Goal: Transaction & Acquisition: Purchase product/service

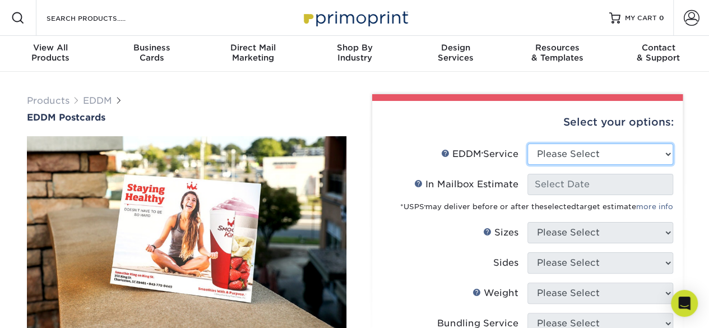
click at [592, 157] on select "Please Select Full Service Print Only" at bounding box center [600, 153] width 146 height 21
select select "full_service"
click at [527, 143] on select "Please Select Full Service Print Only" at bounding box center [600, 153] width 146 height 21
select select "-1"
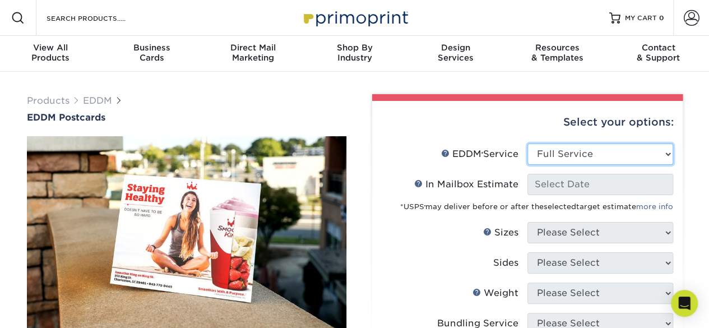
select select "-1"
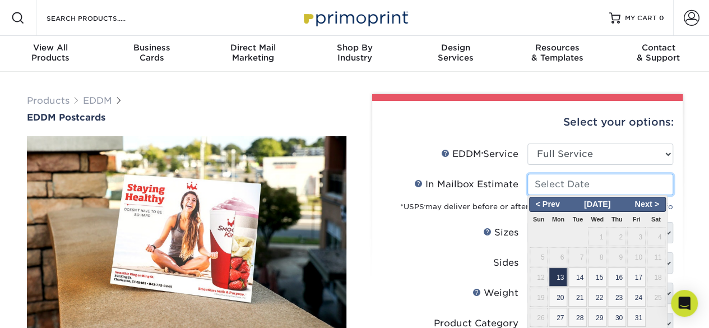
click at [579, 188] on input "In Mailbox Estimate Help In Mailbox Estimate" at bounding box center [600, 184] width 146 height 21
click at [638, 280] on span "17" at bounding box center [636, 276] width 18 height 19
type input "[DATE]"
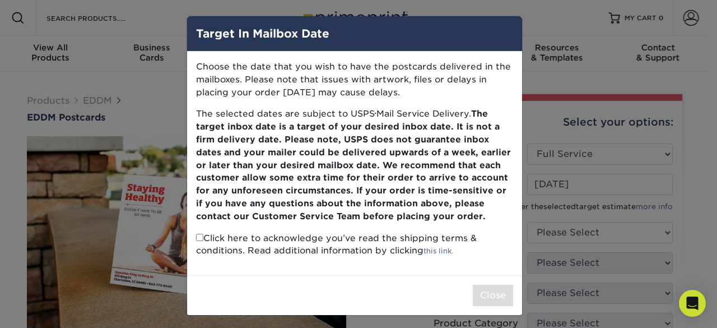
click at [196, 242] on p "Click here to acknowledge you’ve read the shipping terms & conditions. Read add…" at bounding box center [354, 245] width 317 height 26
click at [196, 238] on input "checkbox" at bounding box center [199, 237] width 7 height 7
checkbox input "true"
click at [484, 293] on button "Close" at bounding box center [493, 295] width 40 height 21
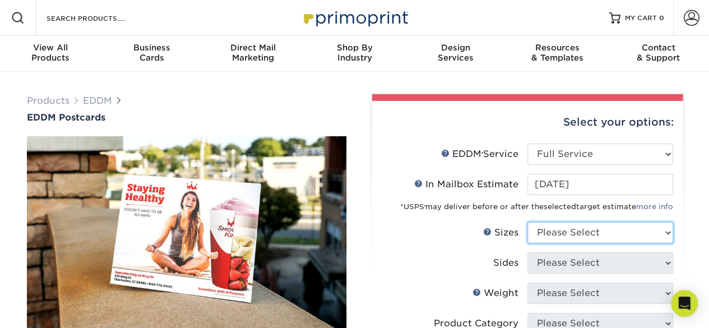
click at [590, 237] on select "Please Select 4.5" x 12" 6" x 12" 6.5" x 8" 6.5" x 9" 6.5" x 12" 7" x 8.5" 8" x…" at bounding box center [600, 232] width 146 height 21
select select "6.50x8.00"
click at [527, 222] on select "Please Select 4.5" x 12" 6" x 12" 6.5" x 8" 6.5" x 9" 6.5" x 12" 7" x 8.5" 8" x…" at bounding box center [600, 232] width 146 height 21
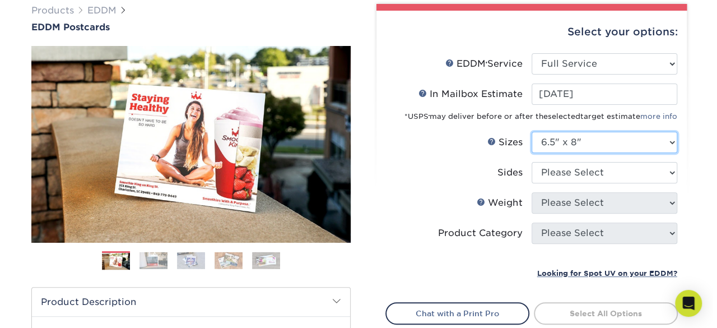
scroll to position [102, 0]
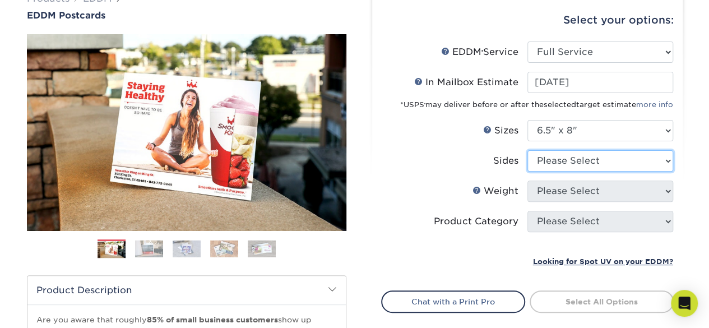
click at [574, 163] on select "Please Select Print Both Sides Print Front Only" at bounding box center [600, 160] width 146 height 21
select select "13abbda7-1d64-4f25-8bb2-c179b224825d"
click at [527, 150] on select "Please Select Print Both Sides Print Front Only" at bounding box center [600, 160] width 146 height 21
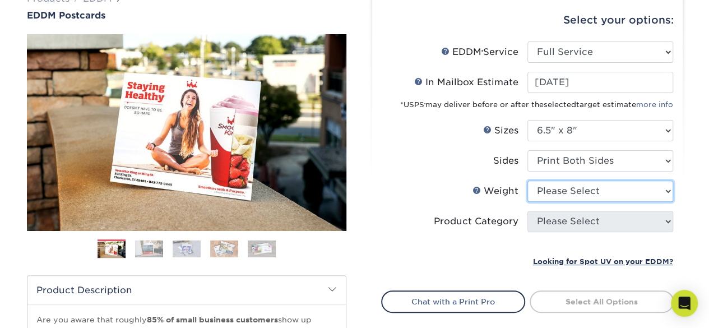
click at [594, 191] on select "Please Select 16PT 14PT" at bounding box center [600, 190] width 146 height 21
select select "14PT"
click at [527, 180] on select "Please Select 16PT 14PT" at bounding box center [600, 190] width 146 height 21
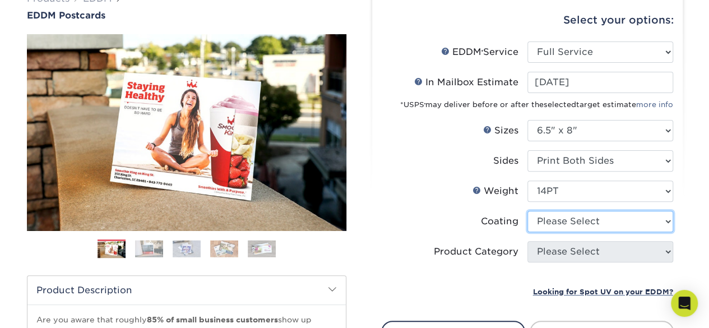
click at [582, 224] on select at bounding box center [600, 221] width 146 height 21
click at [527, 211] on select at bounding box center [600, 221] width 146 height 21
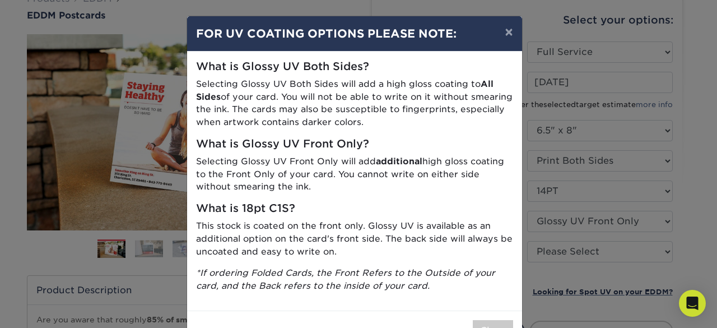
scroll to position [37, 0]
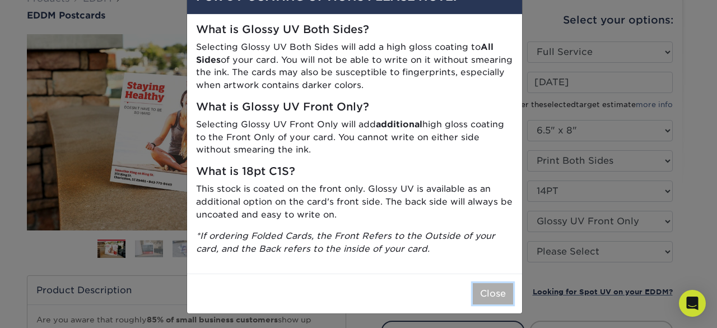
click at [489, 287] on button "Close" at bounding box center [493, 293] width 40 height 21
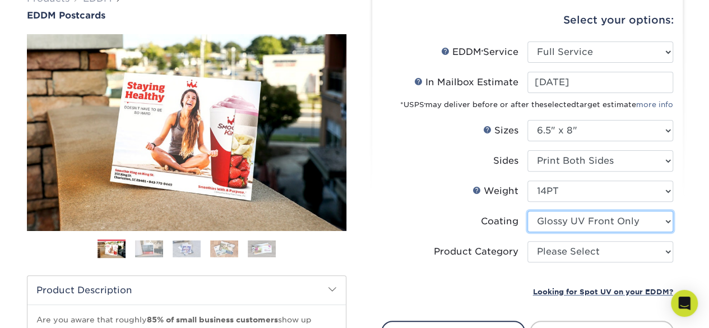
click at [619, 219] on select at bounding box center [600, 221] width 146 height 21
select select "121bb7b5-3b4d-429f-bd8d-bbf80e953313"
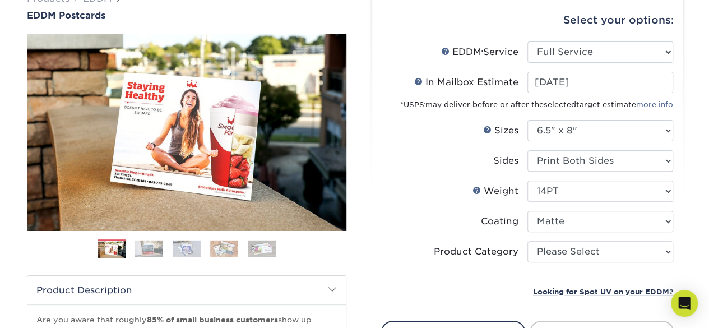
click at [527, 211] on select at bounding box center [600, 221] width 146 height 21
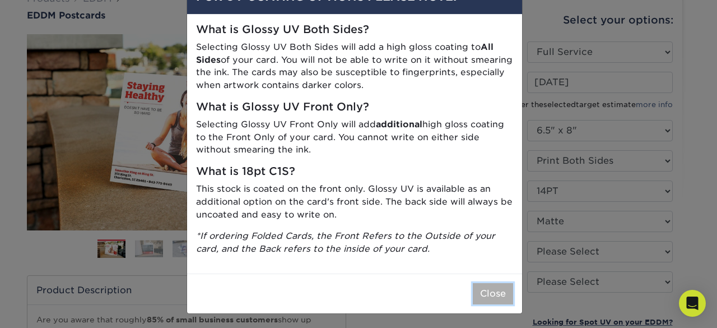
click at [485, 286] on button "Close" at bounding box center [493, 293] width 40 height 21
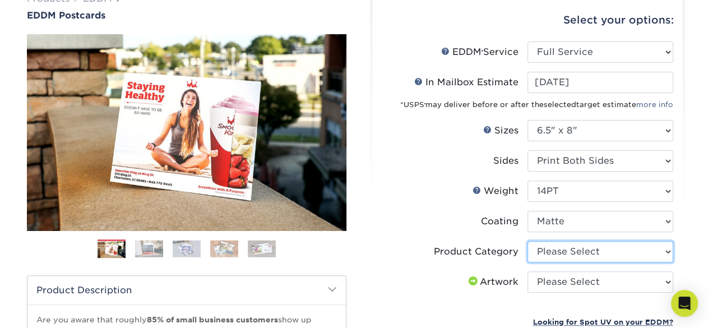
click at [593, 261] on select "Please Select Postcards" at bounding box center [600, 251] width 146 height 21
select select "9b7272e0-d6c8-4c3c-8e97-d3a1bcdab858"
click at [527, 241] on select "Please Select Postcards" at bounding box center [600, 251] width 146 height 21
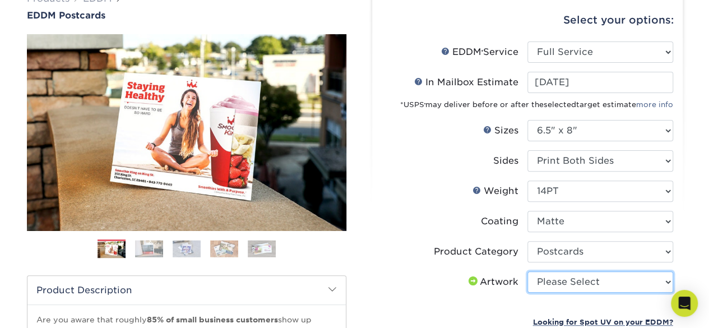
click at [612, 279] on select "Please Select I will upload files I need a design - $150" at bounding box center [600, 281] width 146 height 21
select select "design"
click at [527, 271] on select "Please Select I will upload files I need a design - $150" at bounding box center [600, 281] width 146 height 21
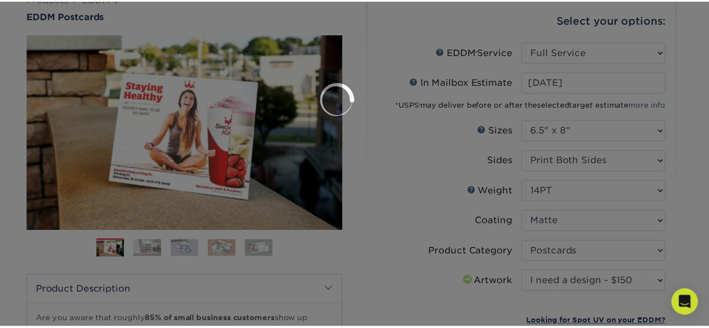
scroll to position [0, 0]
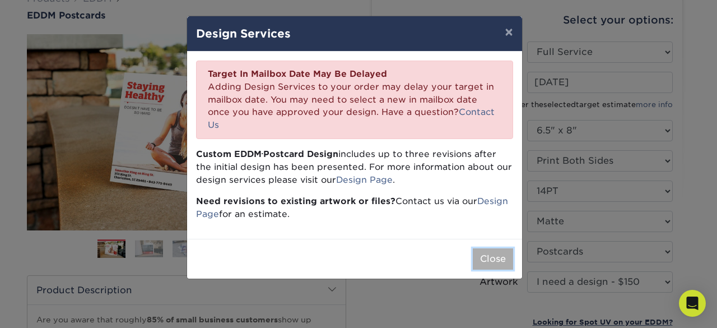
click at [496, 248] on button "Close" at bounding box center [493, 258] width 40 height 21
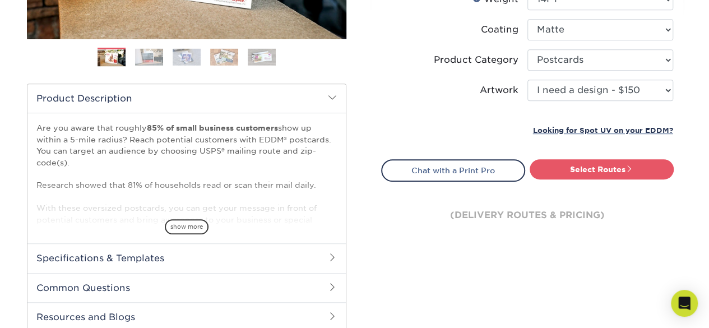
scroll to position [298, 0]
